Goal: Find specific page/section: Find specific page/section

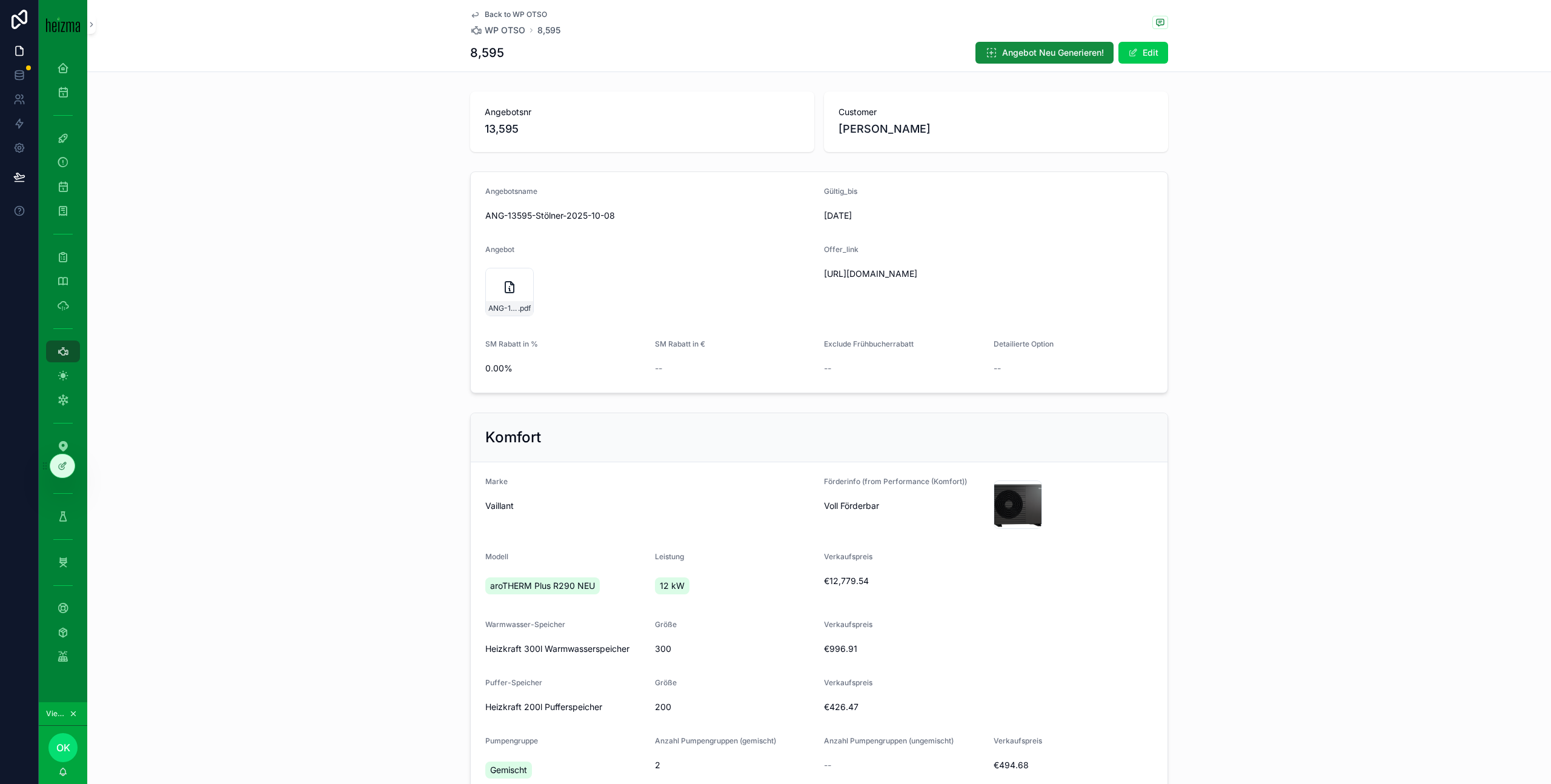
click at [0, 0] on icon at bounding box center [0, 0] width 0 height 0
click at [290, 247] on input "text" at bounding box center [305, 243] width 223 height 19
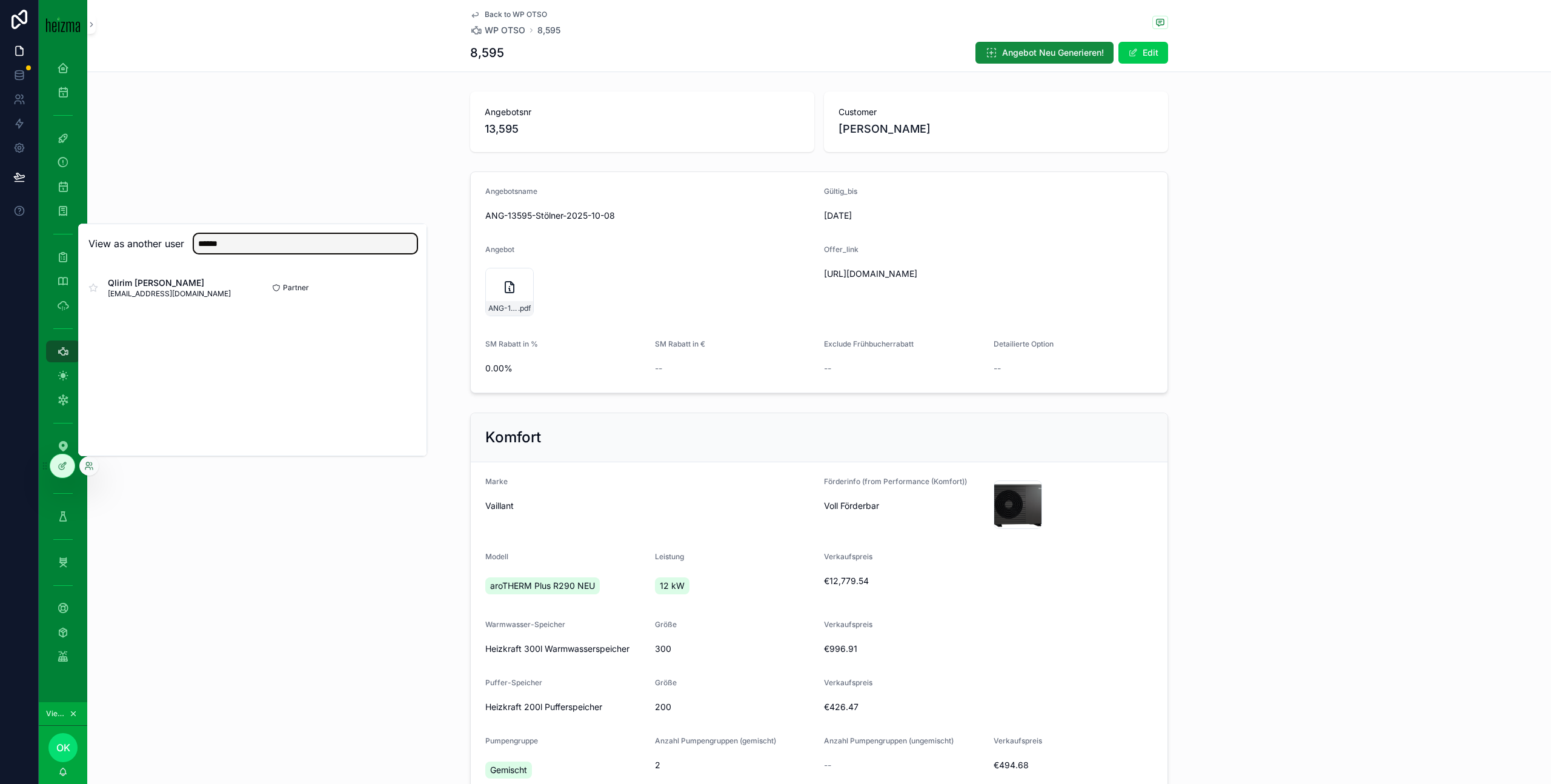
type input "******"
click at [0, 0] on button "Select" at bounding box center [0, 0] width 0 height 0
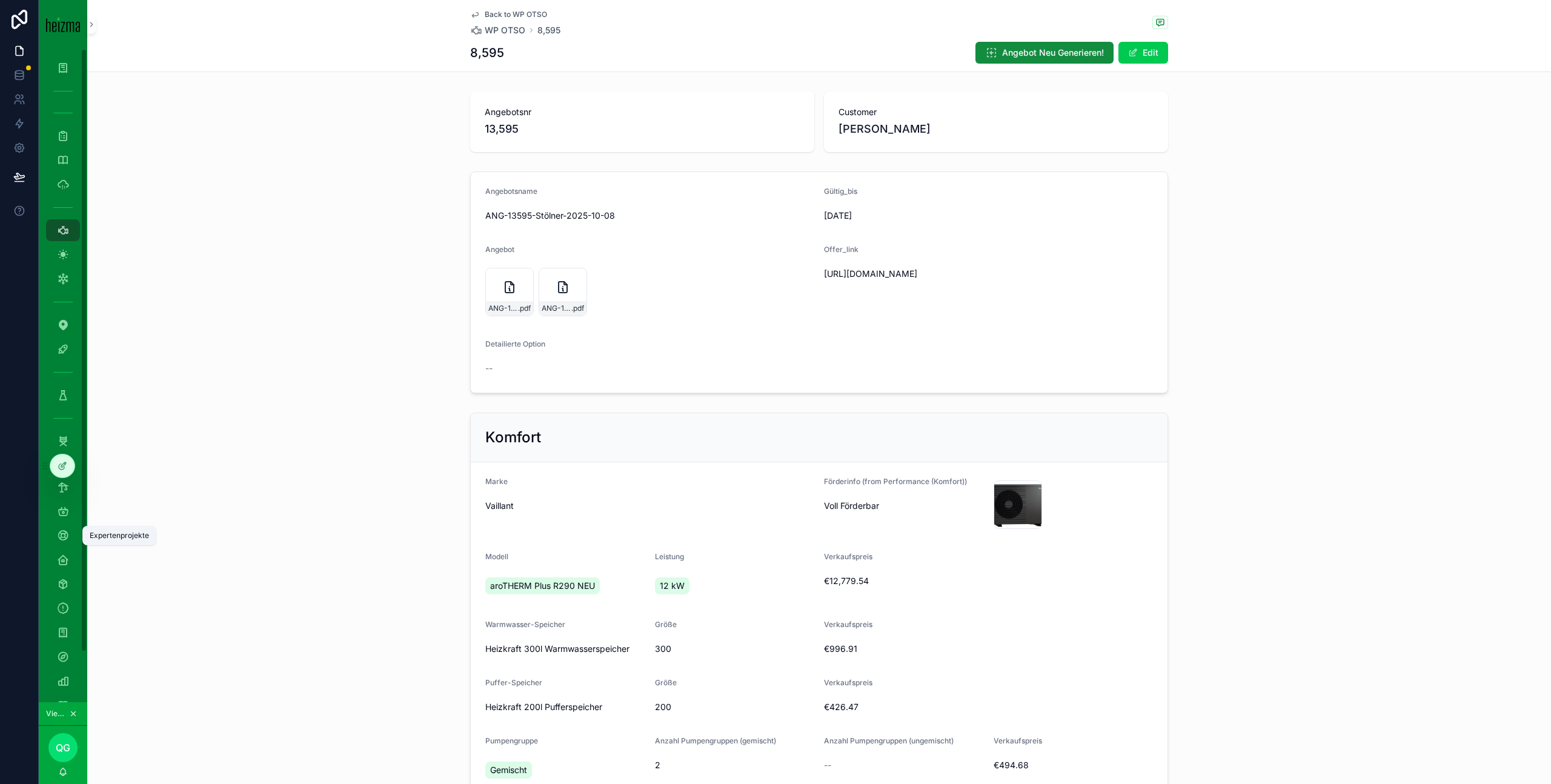
scroll to position [54, 0]
click at [69, 628] on div "Einsatzleitung" at bounding box center [63, 627] width 19 height 19
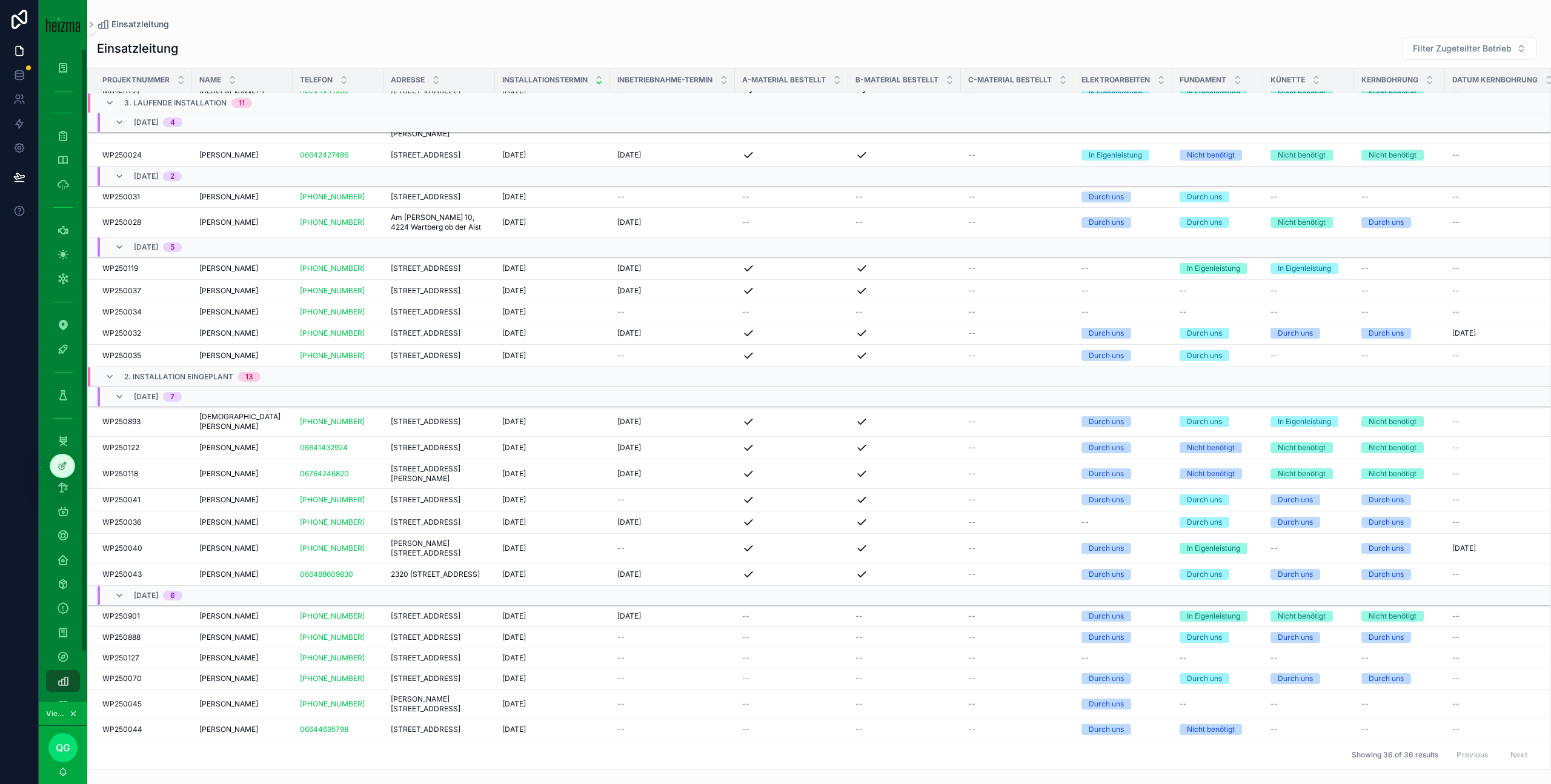
scroll to position [54, 0]
